Goal: Complete application form: Complete application form

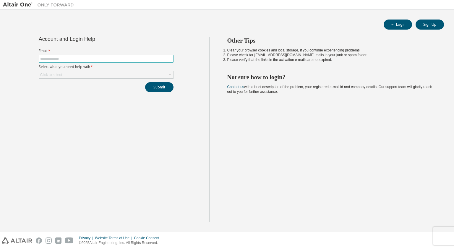
click at [91, 58] on input "text" at bounding box center [106, 58] width 132 height 5
type input "**********"
click at [147, 77] on div "Click to select" at bounding box center [106, 74] width 134 height 7
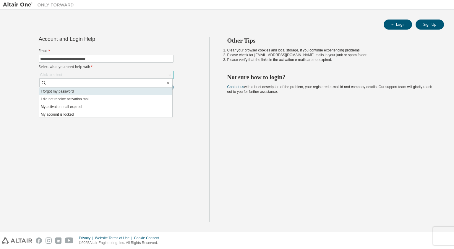
click at [79, 92] on li "I forgot my password" at bounding box center [105, 91] width 133 height 8
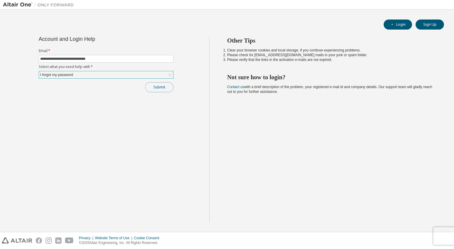
click at [155, 85] on button "Submit" at bounding box center [159, 87] width 28 height 10
click at [158, 87] on button "Submit" at bounding box center [159, 87] width 28 height 10
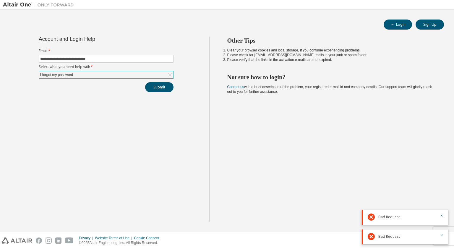
click at [103, 75] on div "I forgot my password" at bounding box center [106, 74] width 134 height 7
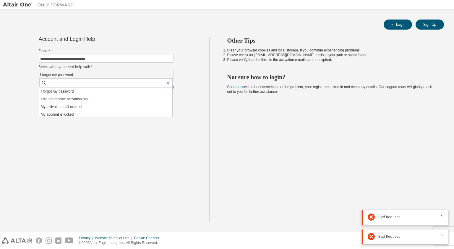
click at [301, 122] on div "Other Tips Clear your browser cookies and local storage, if you continue experi…" at bounding box center [330, 129] width 242 height 185
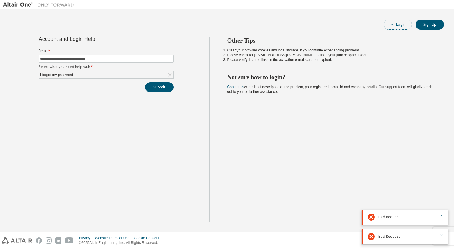
click at [397, 23] on button "Login" at bounding box center [397, 24] width 28 height 10
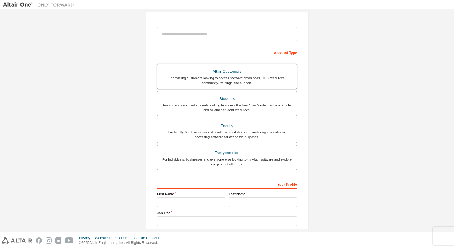
scroll to position [65, 0]
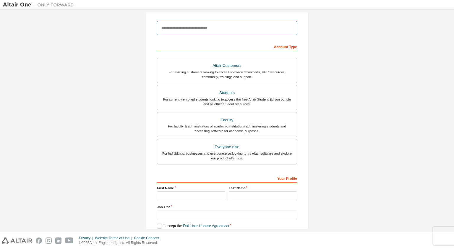
click at [163, 27] on input "email" at bounding box center [227, 28] width 140 height 14
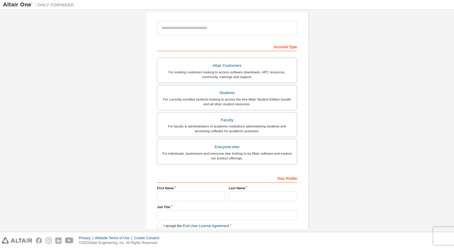
click at [127, 43] on div "Create an Altair One Account For Free Trials, Licenses, Downloads, Learning & D…" at bounding box center [227, 104] width 448 height 313
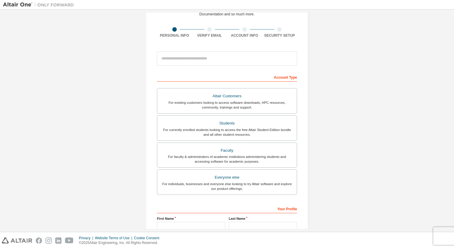
scroll to position [32, 0]
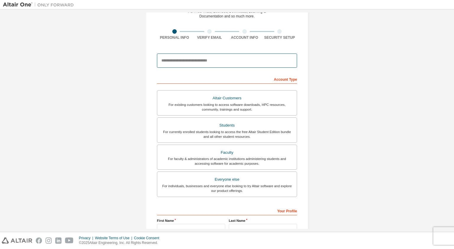
click at [198, 61] on input "email" at bounding box center [227, 60] width 140 height 14
type input "**********"
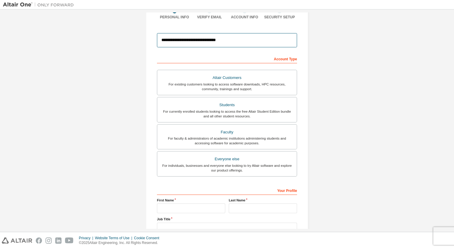
scroll to position [51, 0]
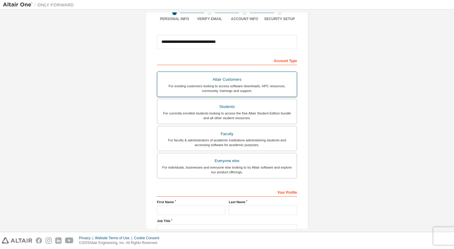
click at [194, 90] on div "For existing customers looking to access software downloads, HPC resources, com…" at bounding box center [227, 88] width 132 height 9
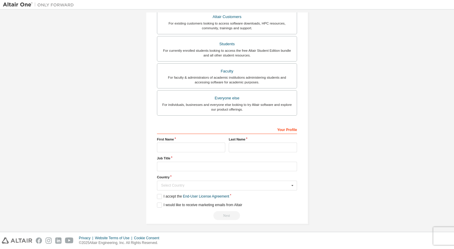
scroll to position [116, 0]
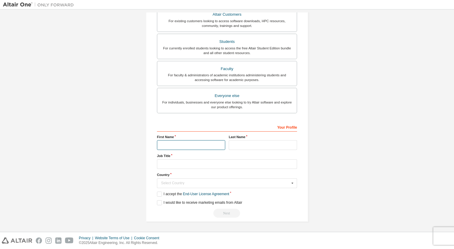
click at [199, 143] on input "text" at bounding box center [191, 145] width 68 height 10
click at [168, 146] on input "*" at bounding box center [191, 145] width 68 height 10
paste input "*"
type input "*****"
type input "********"
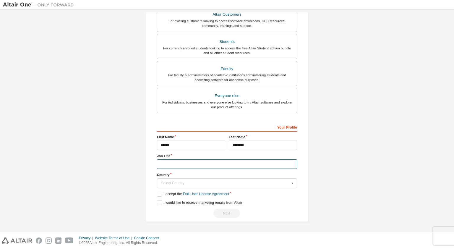
click at [166, 160] on input "text" at bounding box center [227, 164] width 140 height 10
type input "**********"
click at [184, 180] on input "text" at bounding box center [226, 182] width 139 height 9
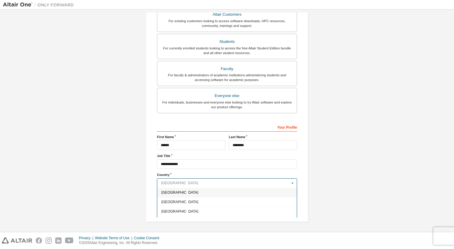
click at [185, 182] on input "text" at bounding box center [226, 182] width 139 height 9
type input "**"
click at [203, 192] on span "Brazil" at bounding box center [226, 193] width 131 height 4
type input "***"
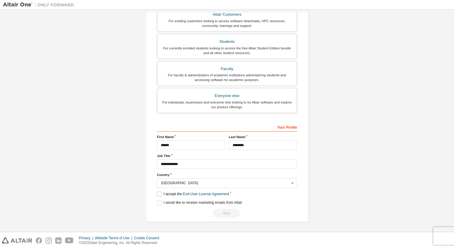
click at [174, 195] on label "I accept the End-User License Agreement" at bounding box center [193, 193] width 72 height 5
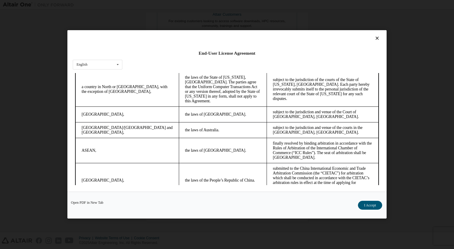
scroll to position [1527, 0]
click at [374, 206] on button "I Accept" at bounding box center [370, 205] width 24 height 9
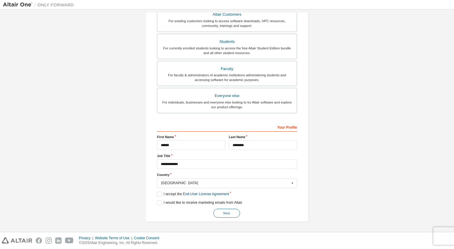
click at [227, 211] on button "Next" at bounding box center [226, 213] width 27 height 9
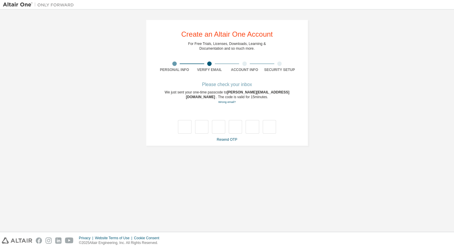
drag, startPoint x: 223, startPoint y: 104, endPoint x: 195, endPoint y: 110, distance: 28.8
click at [195, 110] on div at bounding box center [227, 121] width 140 height 26
click at [194, 122] on div at bounding box center [227, 127] width 98 height 14
click at [189, 123] on input "text" at bounding box center [184, 127] width 13 height 14
type input "*"
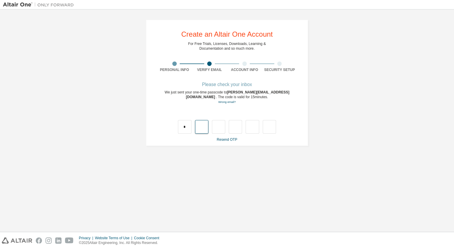
type input "*"
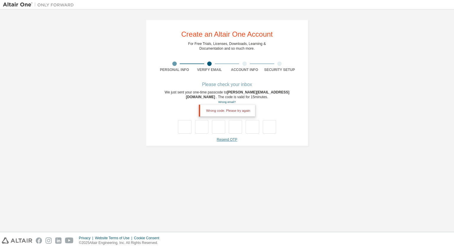
click at [229, 139] on link "Resend OTP" at bounding box center [227, 139] width 20 height 4
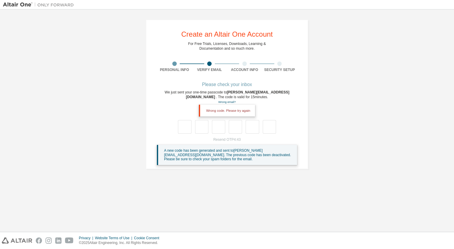
click at [184, 116] on div "Wrong code. Please try again" at bounding box center [227, 121] width 140 height 26
click at [167, 129] on div "Wrong code. Please try again" at bounding box center [227, 121] width 140 height 26
click at [211, 113] on div "Wrong code. Please try again" at bounding box center [227, 111] width 56 height 12
click at [217, 110] on div "Wrong code. Please try again" at bounding box center [227, 111] width 56 height 12
click at [230, 110] on div "Wrong code. Please try again" at bounding box center [227, 111] width 56 height 12
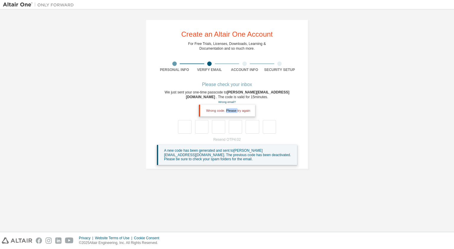
click at [230, 110] on div "Wrong code. Please try again" at bounding box center [227, 111] width 56 height 12
click at [183, 127] on input "text" at bounding box center [184, 127] width 13 height 14
type input "*"
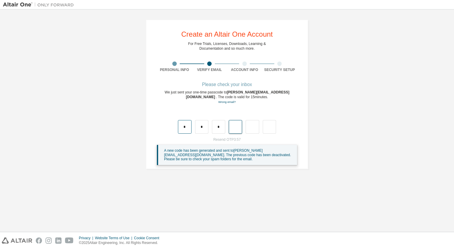
type input "*"
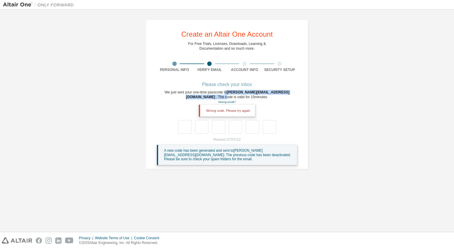
drag, startPoint x: 219, startPoint y: 91, endPoint x: 290, endPoint y: 92, distance: 71.2
click at [290, 92] on div "We just sent your one-time passcode to fabio.grizotto@maxionwheels.com . The co…" at bounding box center [227, 97] width 140 height 14
drag, startPoint x: 290, startPoint y: 92, endPoint x: 286, endPoint y: 98, distance: 6.8
click at [286, 98] on div "We just sent your one-time passcode to fabio.grizotto@maxionwheels.com . The co…" at bounding box center [227, 97] width 140 height 14
click at [198, 121] on input "text" at bounding box center [201, 127] width 13 height 14
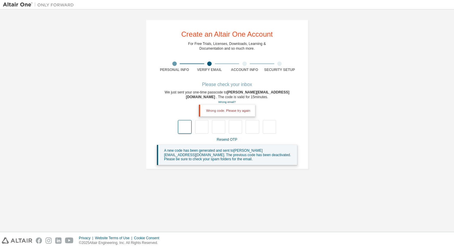
click at [189, 122] on input "text" at bounding box center [184, 127] width 13 height 14
type input "*"
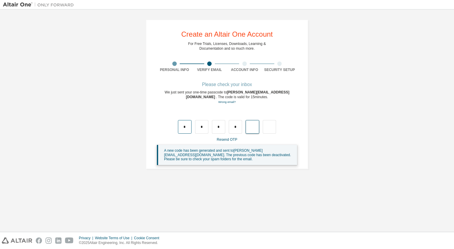
type input "*"
click at [193, 102] on div "We just sent your one-time passcode to fabio.grizotto@maxionwheels.com . The co…" at bounding box center [227, 97] width 140 height 14
click at [221, 137] on link "Resend OTP" at bounding box center [227, 139] width 20 height 4
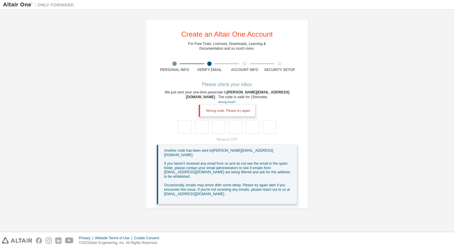
click at [134, 57] on div "**********" at bounding box center [227, 113] width 448 height 203
click at [180, 127] on input "text" at bounding box center [184, 127] width 13 height 14
type input "*"
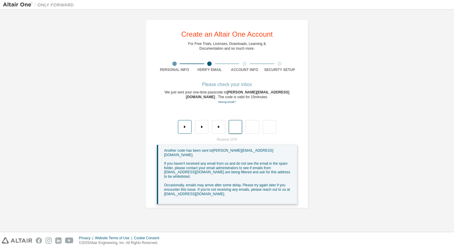
type input "*"
click at [127, 26] on div "**********" at bounding box center [227, 113] width 448 height 203
